Goal: Find contact information: Find contact information

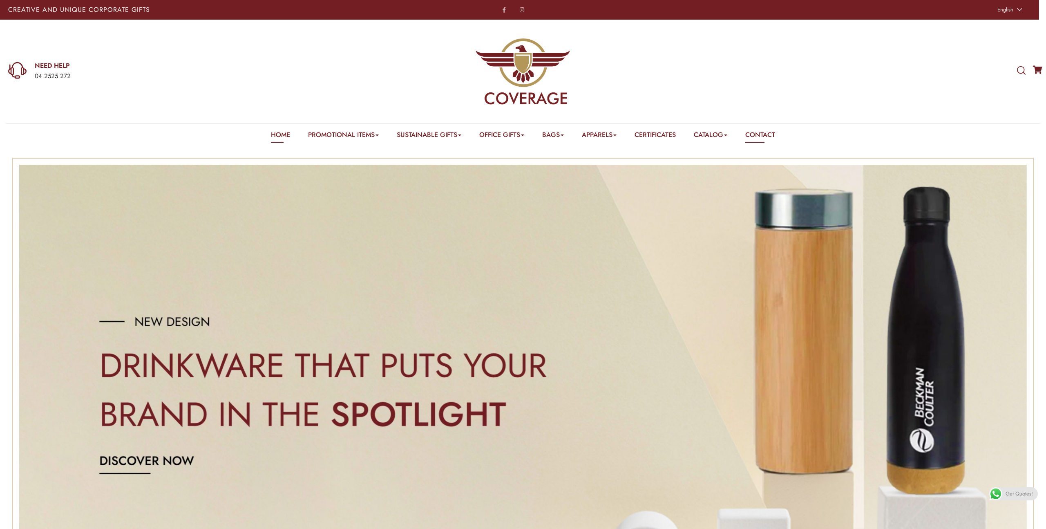
click at [765, 134] on link "Contact" at bounding box center [760, 136] width 30 height 13
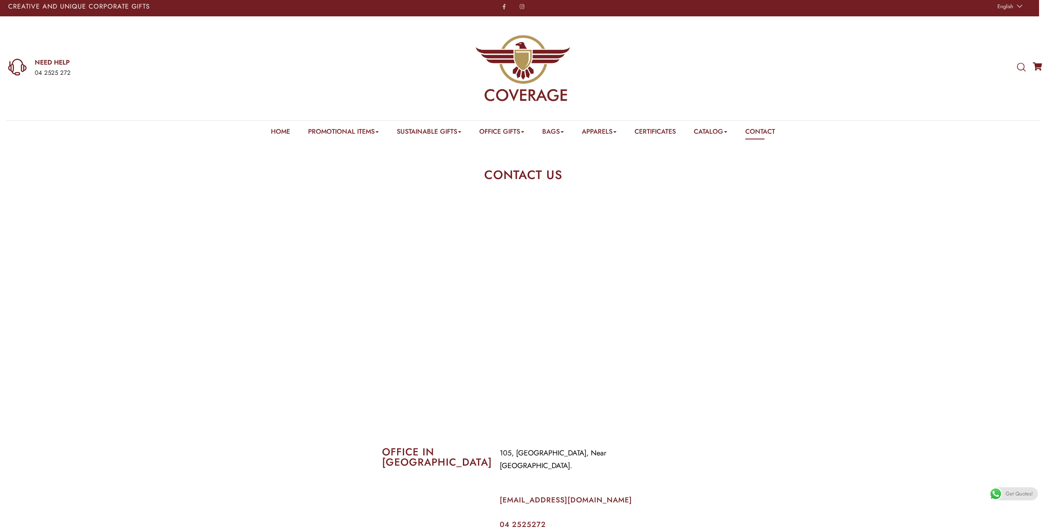
scroll to position [3, 0]
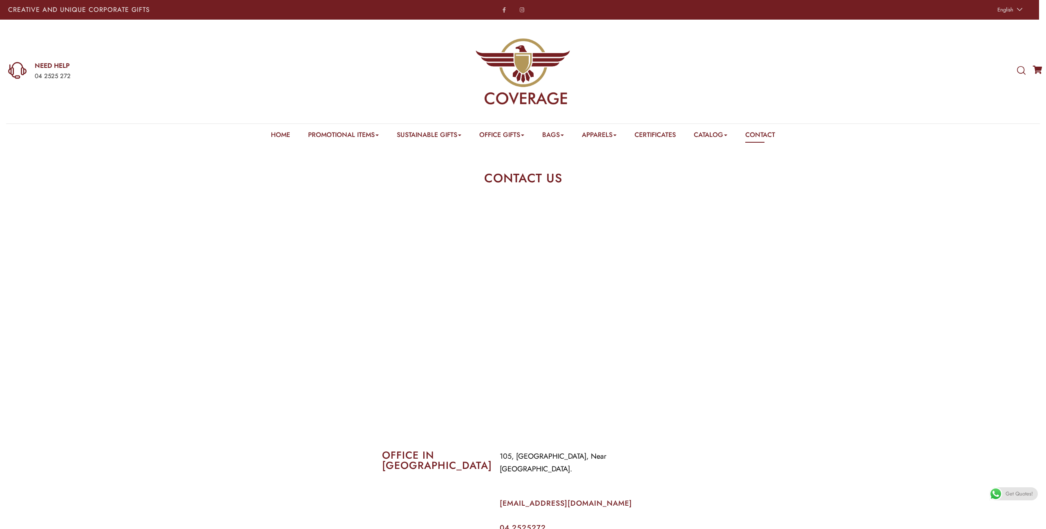
click at [710, 134] on e-page-transition at bounding box center [523, 264] width 1046 height 529
click at [741, 147] on link "2025 Catalog – Coverage" at bounding box center [738, 147] width 65 height 0
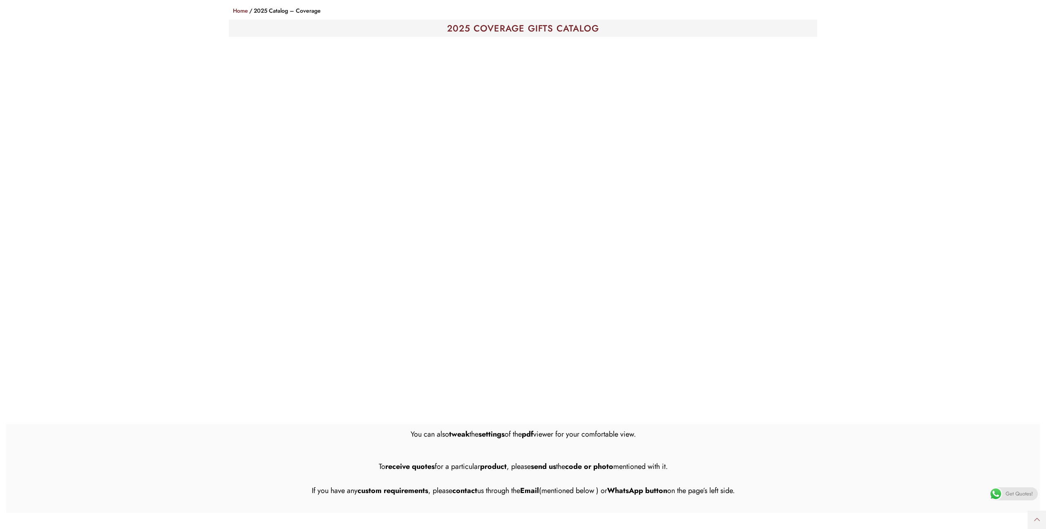
scroll to position [166, 0]
click at [892, 135] on section at bounding box center [522, 218] width 1033 height 366
click at [826, 131] on section at bounding box center [522, 218] width 1033 height 366
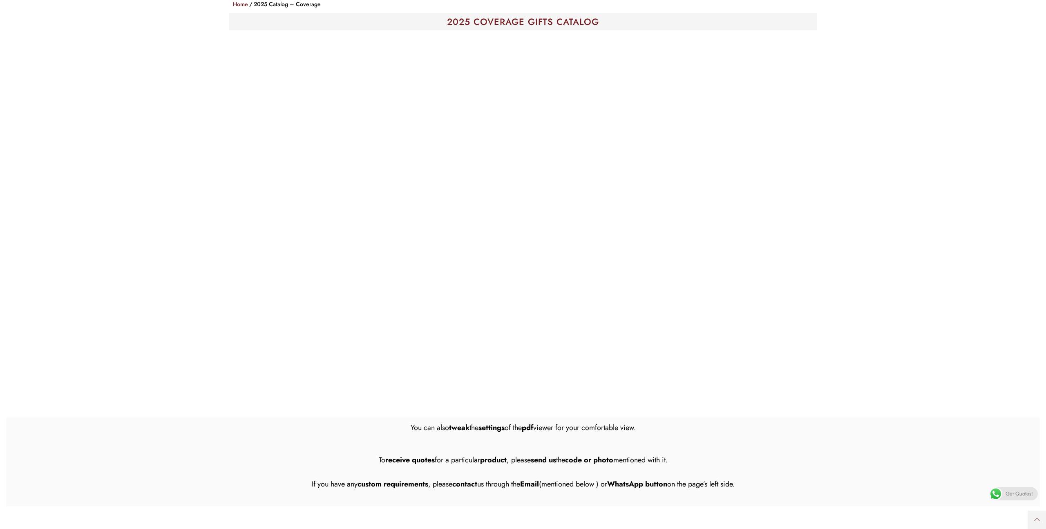
click at [214, 48] on section at bounding box center [522, 213] width 1033 height 366
click at [946, 365] on section at bounding box center [522, 213] width 1033 height 366
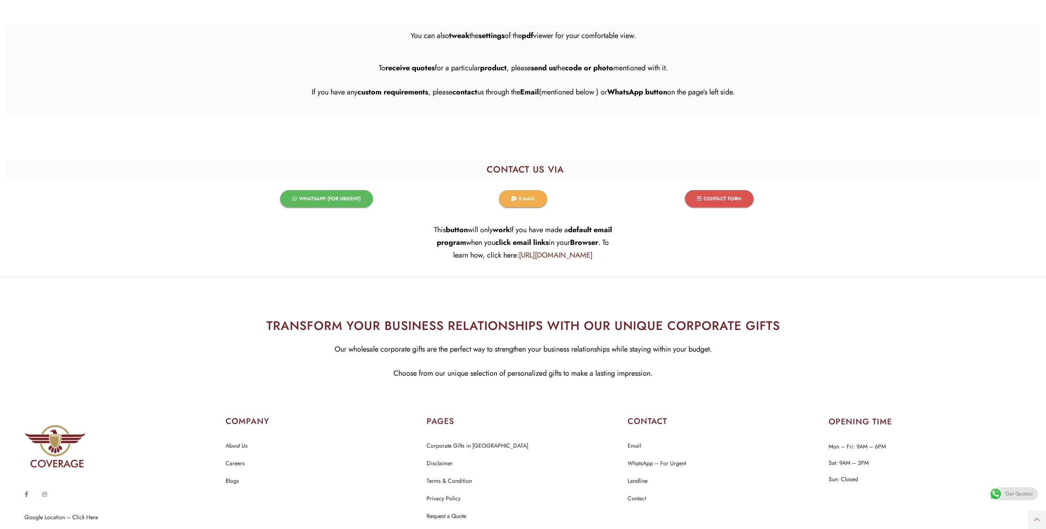
scroll to position [627, 0]
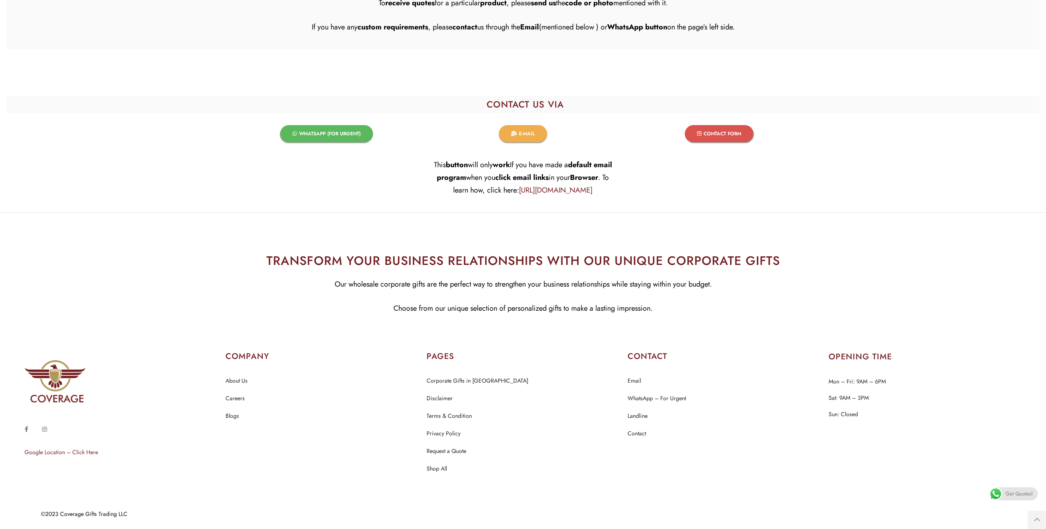
click at [81, 451] on link "Google Location – Click Here" at bounding box center [62, 452] width 74 height 8
